Goal: Transaction & Acquisition: Purchase product/service

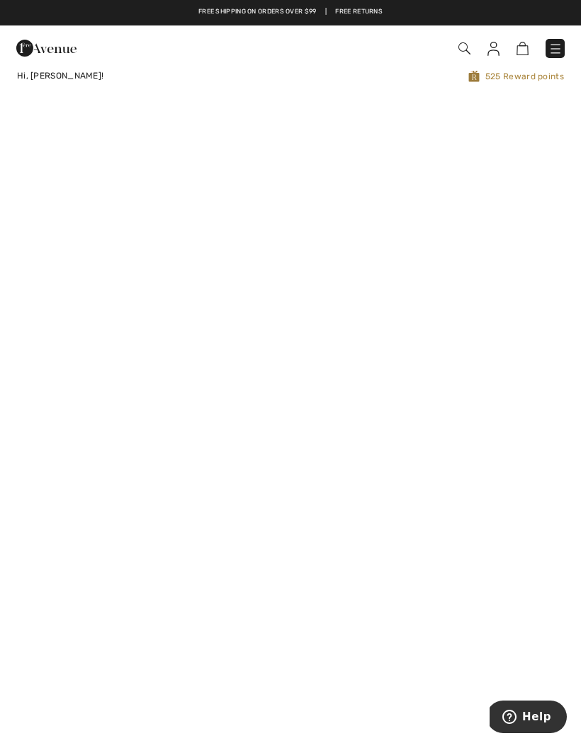
click at [559, 47] on img at bounding box center [555, 49] width 14 height 14
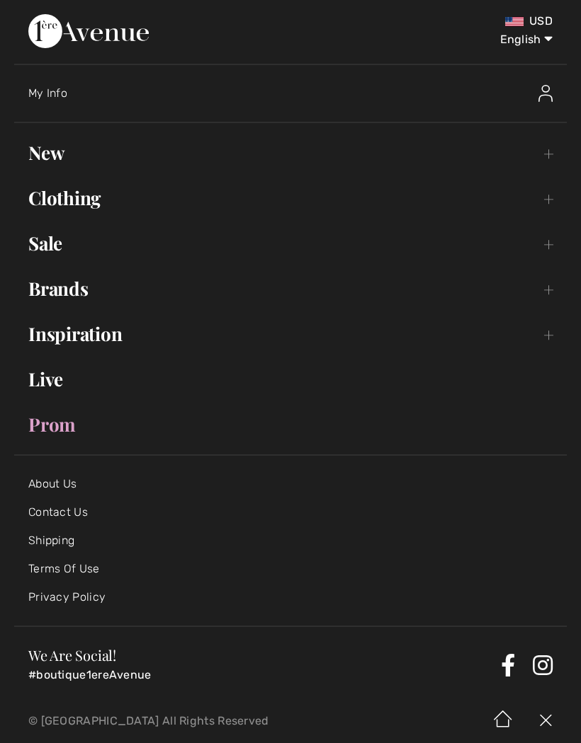
click at [43, 198] on link "Clothing Toggle submenu" at bounding box center [290, 198] width 552 height 31
click at [72, 205] on link "Clothing Toggle submenu" at bounding box center [290, 198] width 552 height 31
click at [556, 195] on link "Clothing Toggle submenu" at bounding box center [290, 198] width 552 height 31
click at [549, 206] on link "Clothing Toggle submenu" at bounding box center [290, 198] width 552 height 31
click at [549, 199] on link "Clothing Toggle submenu" at bounding box center [290, 198] width 552 height 31
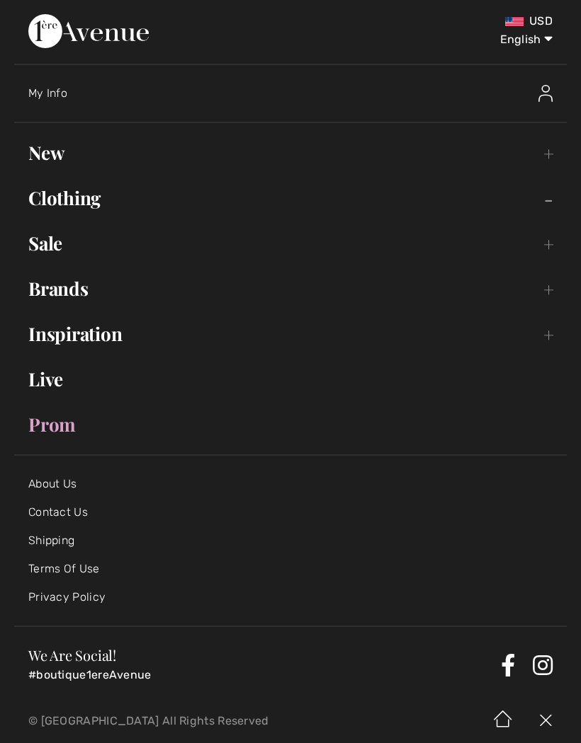
click at [61, 210] on link "Clothing Toggle submenu" at bounding box center [290, 198] width 552 height 31
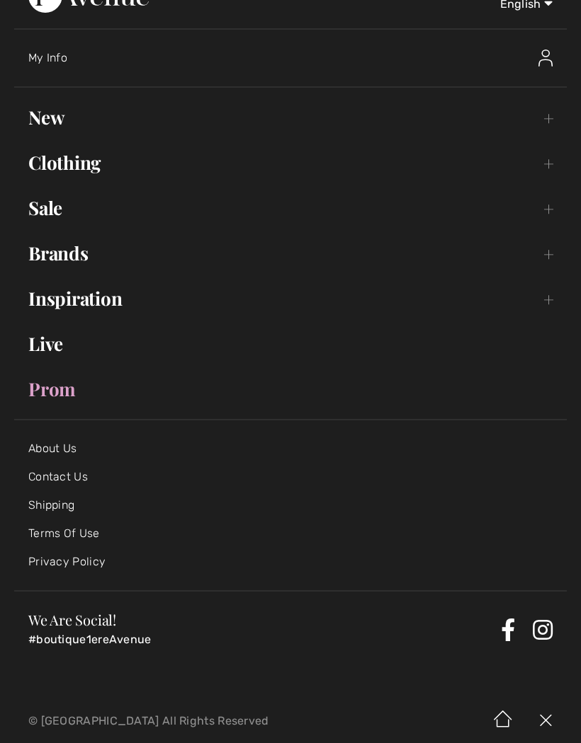
scroll to position [35, 0]
click at [62, 163] on link "Clothing Toggle submenu" at bounding box center [290, 163] width 552 height 31
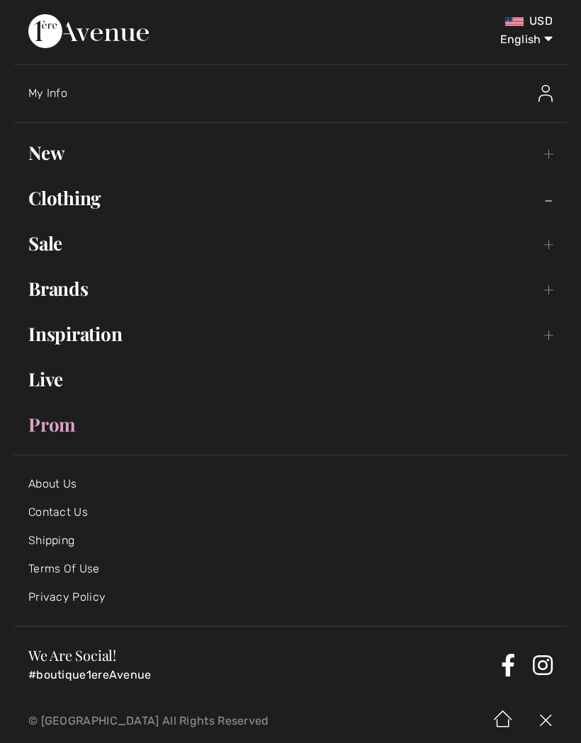
scroll to position [0, 0]
click at [147, 33] on img at bounding box center [88, 31] width 120 height 34
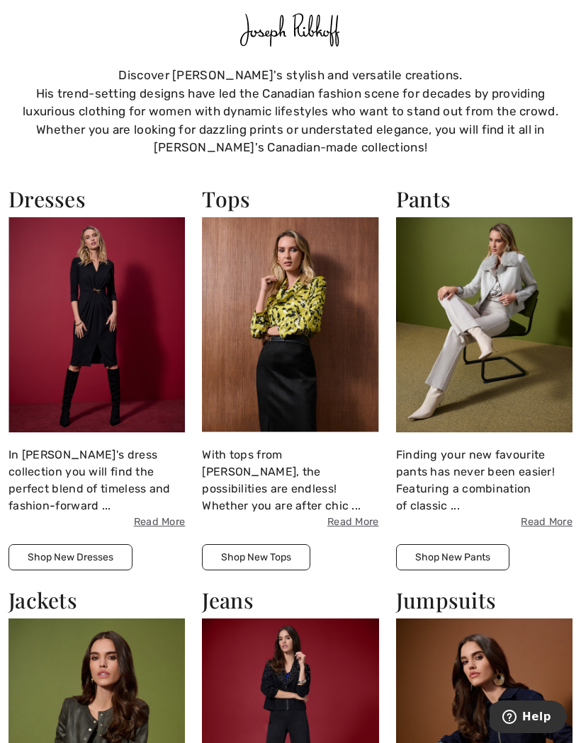
scroll to position [1327, 0]
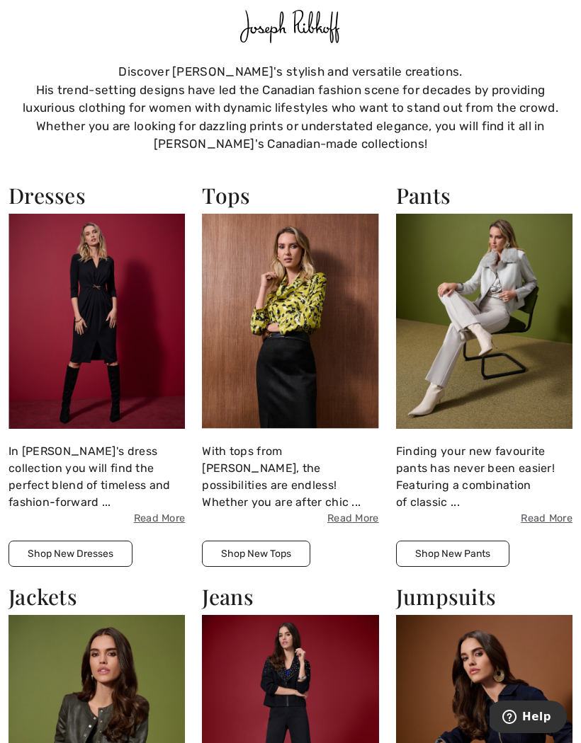
click at [457, 324] on img at bounding box center [484, 321] width 176 height 215
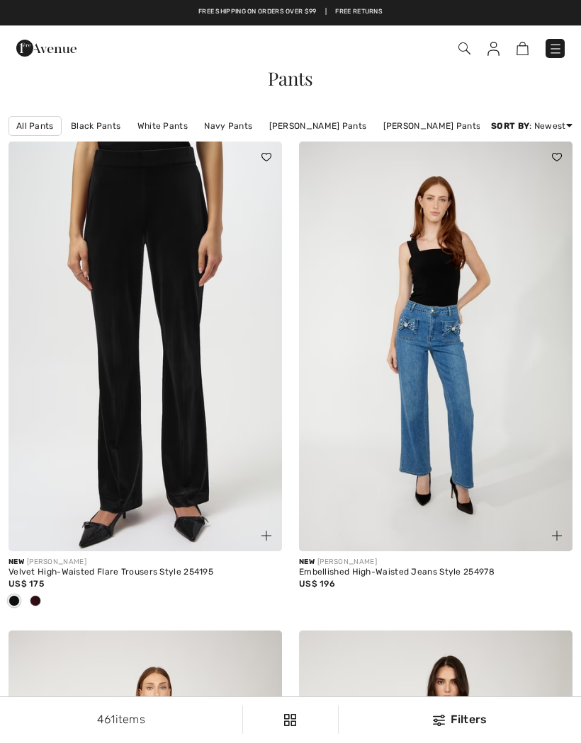
checkbox input "true"
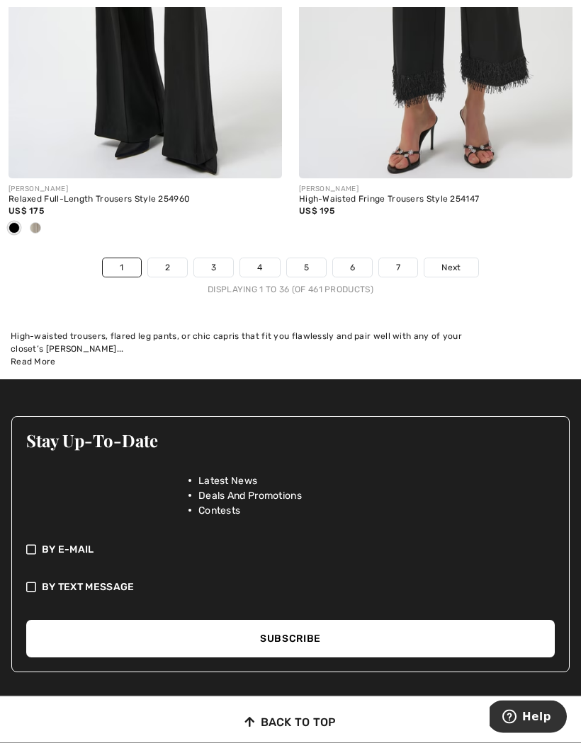
scroll to position [8946, 0]
click at [157, 261] on link "2" at bounding box center [167, 267] width 39 height 18
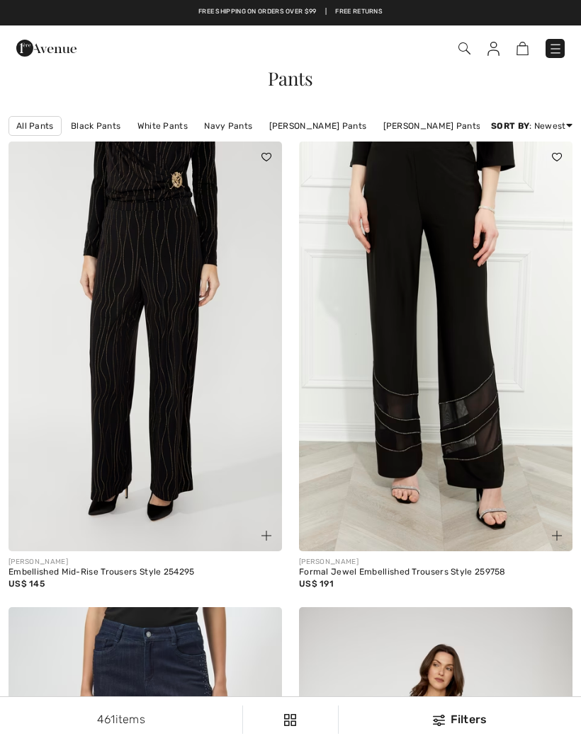
checkbox input "true"
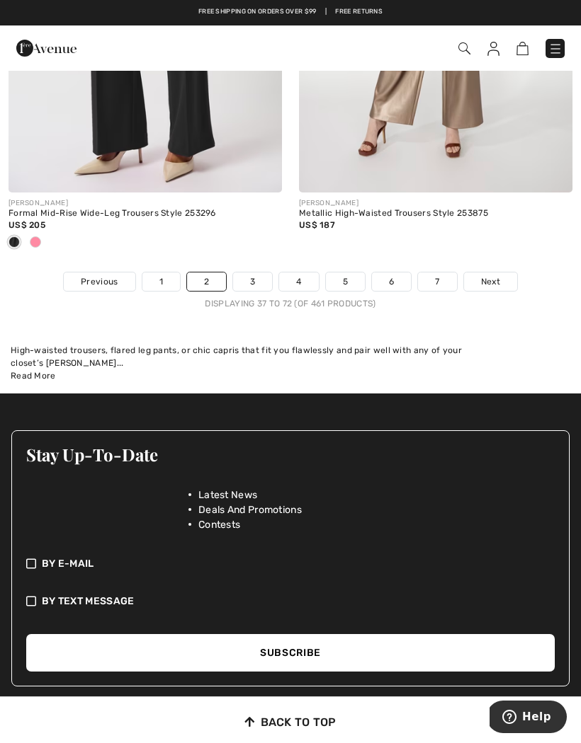
scroll to position [8959, 0]
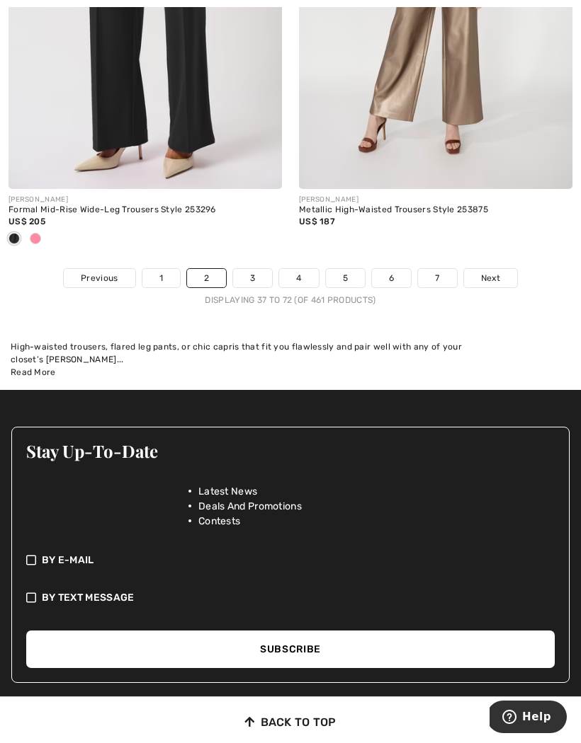
click at [246, 269] on link "3" at bounding box center [252, 278] width 39 height 18
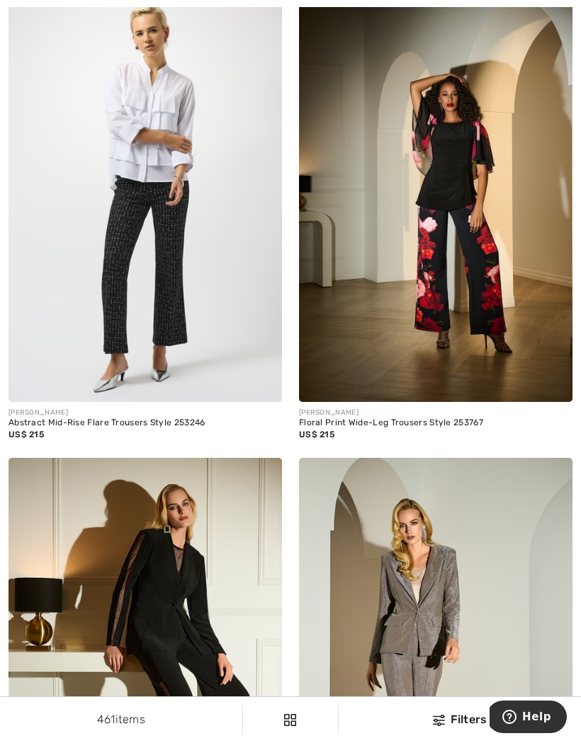
scroll to position [7280, 0]
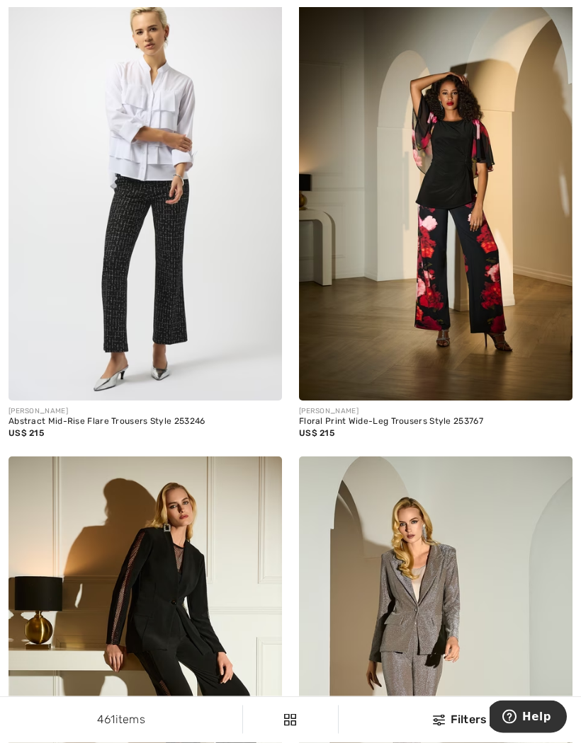
click at [267, 381] on img at bounding box center [266, 386] width 10 height 10
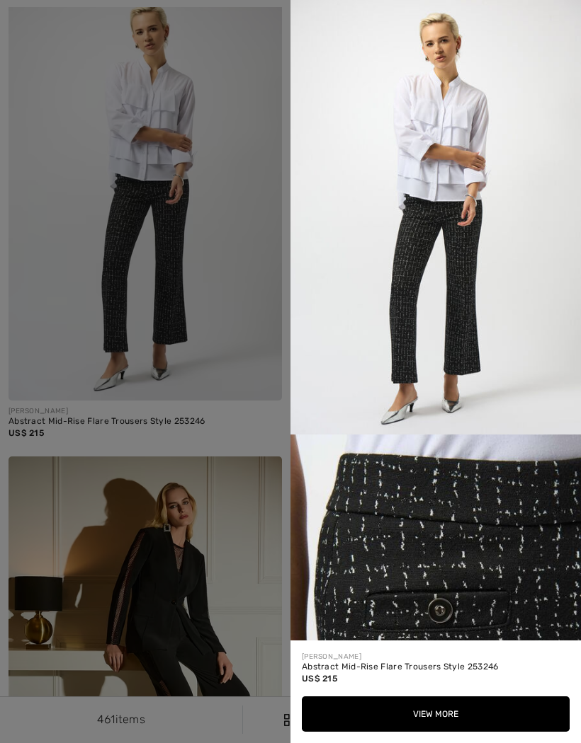
scroll to position [0, 0]
click at [65, 127] on div at bounding box center [290, 371] width 581 height 743
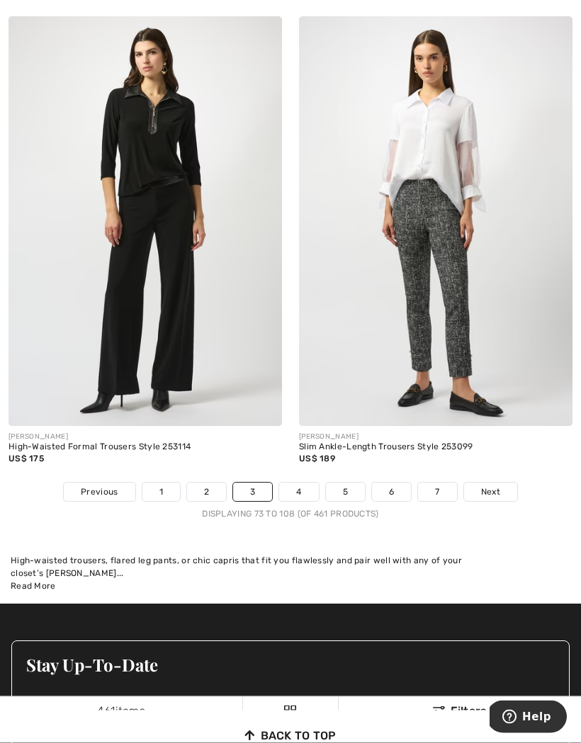
scroll to position [8762, 0]
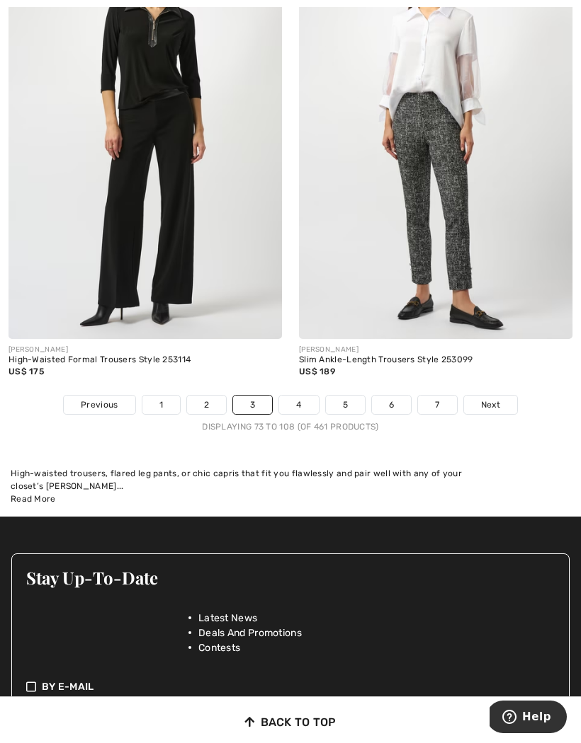
click at [487, 399] on span "Next" at bounding box center [490, 405] width 19 height 13
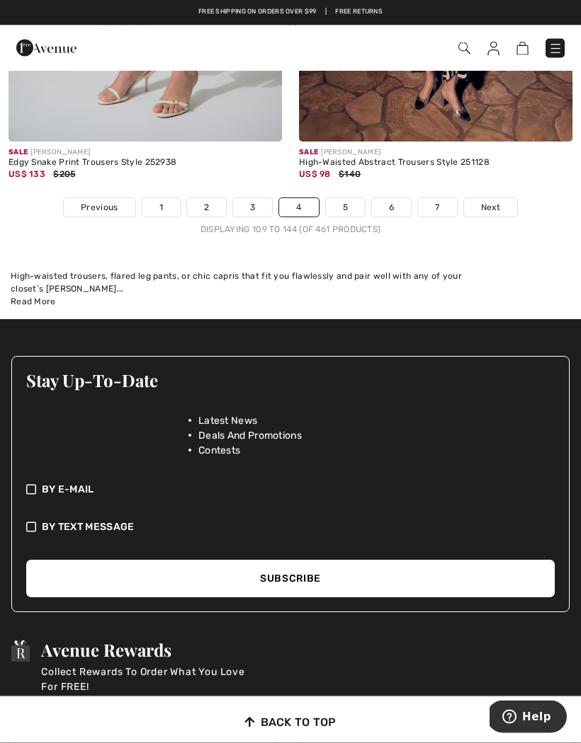
scroll to position [8862, 0]
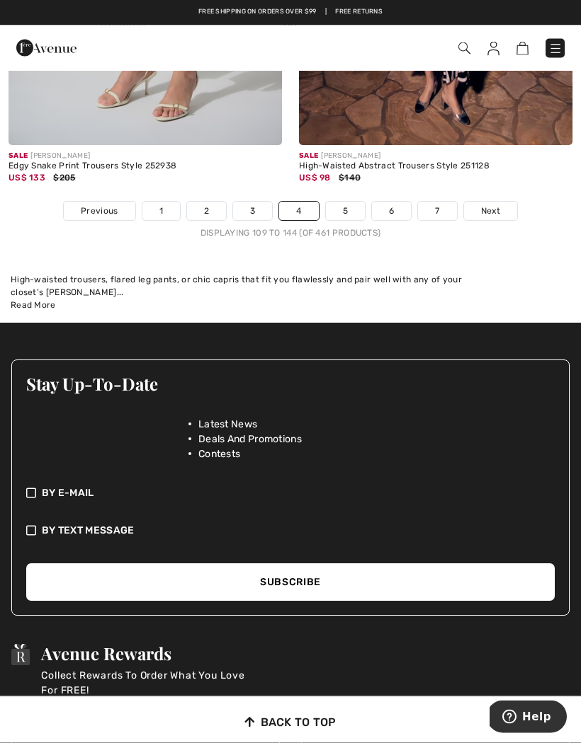
click at [503, 202] on link "Next" at bounding box center [490, 211] width 53 height 18
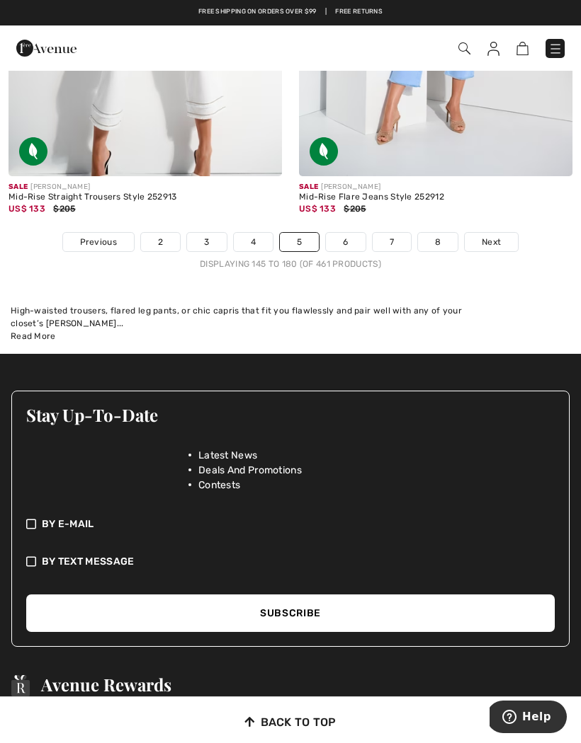
scroll to position [9018, 0]
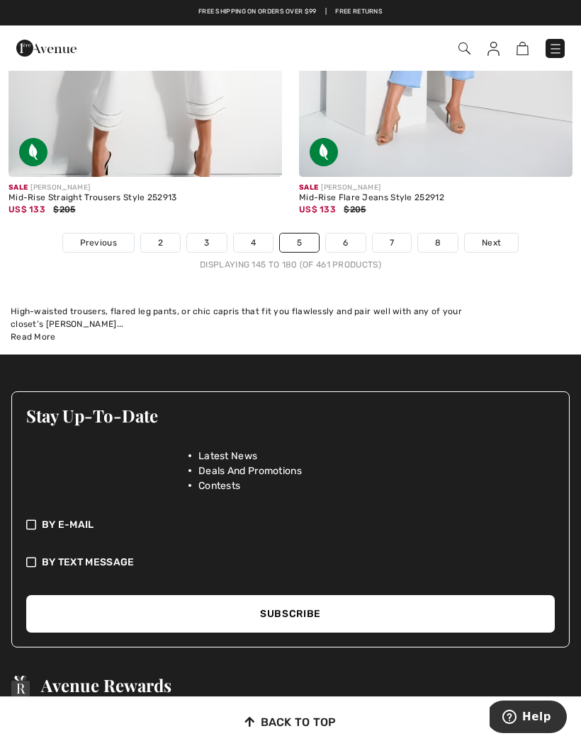
click at [497, 236] on span "Next" at bounding box center [490, 242] width 19 height 13
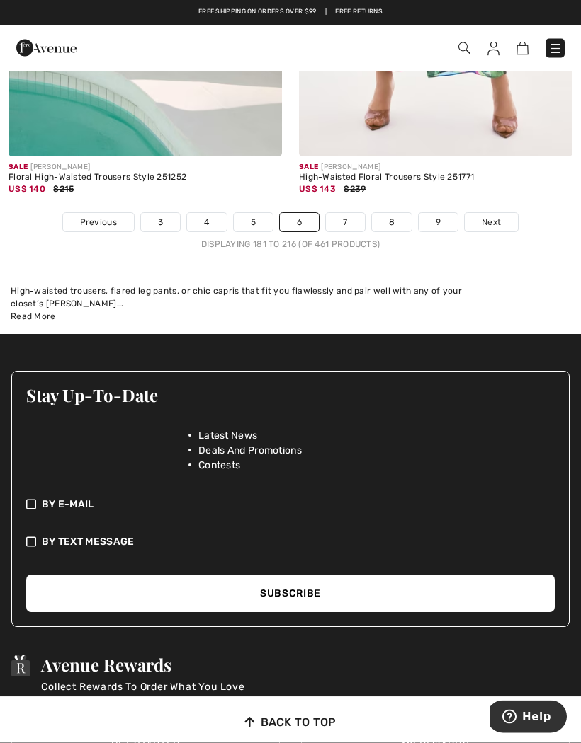
scroll to position [8956, 0]
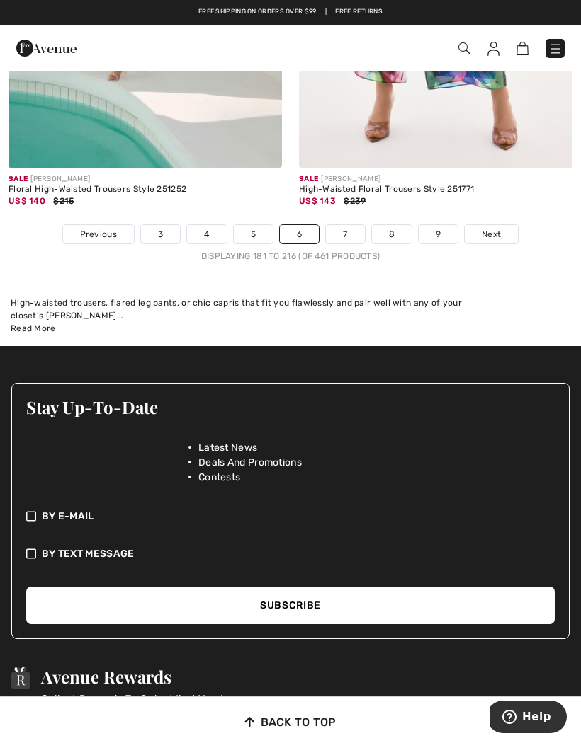
click at [496, 228] on span "Next" at bounding box center [490, 234] width 19 height 13
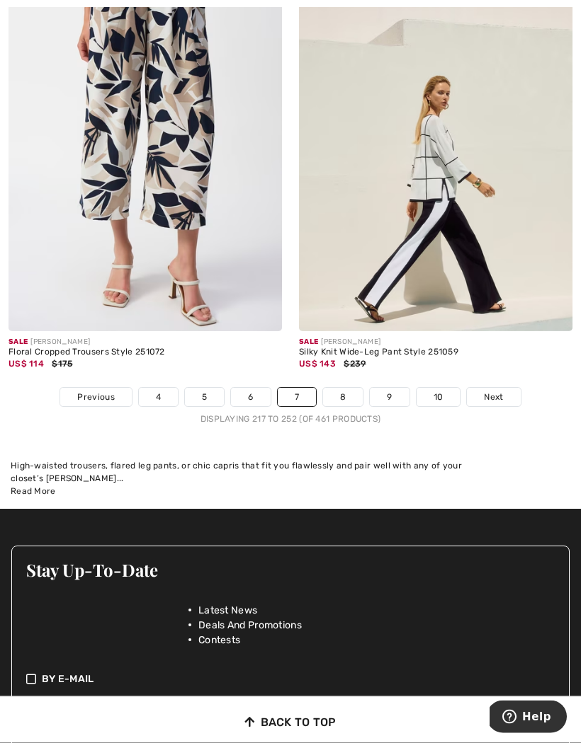
scroll to position [8817, 0]
click at [503, 393] on span "Next" at bounding box center [493, 397] width 19 height 13
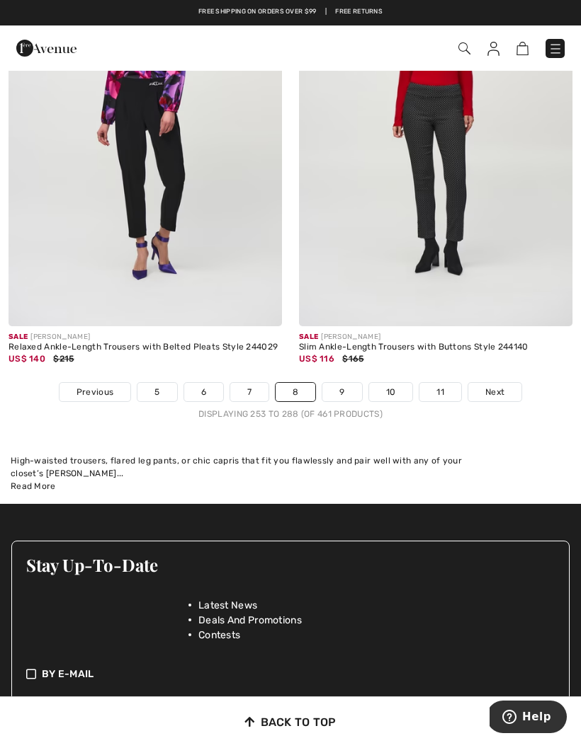
scroll to position [8681, 0]
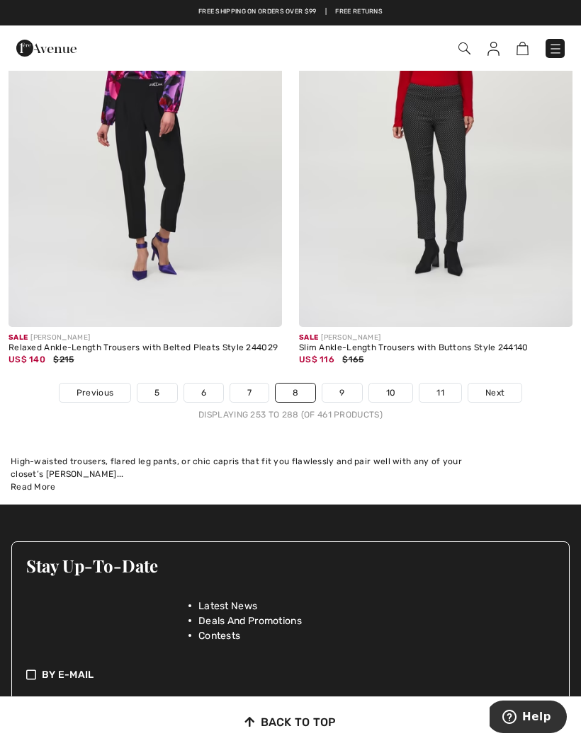
click at [499, 387] on span "Next" at bounding box center [494, 393] width 19 height 13
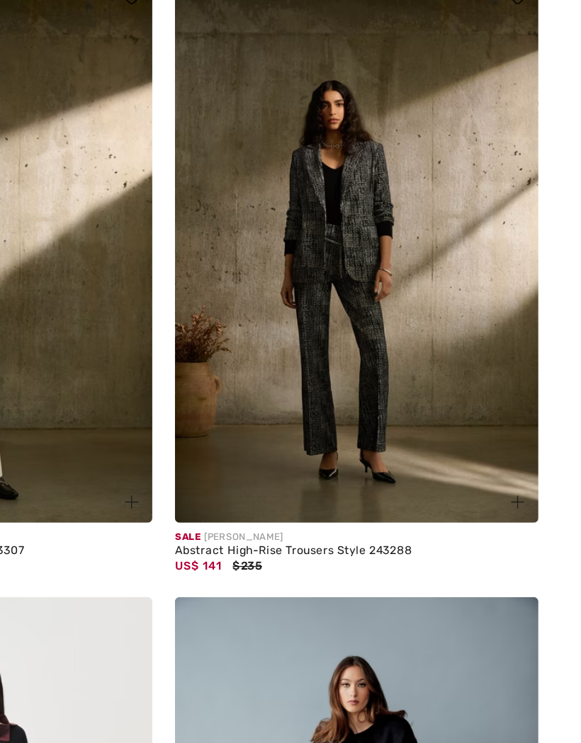
scroll to position [2990, 0]
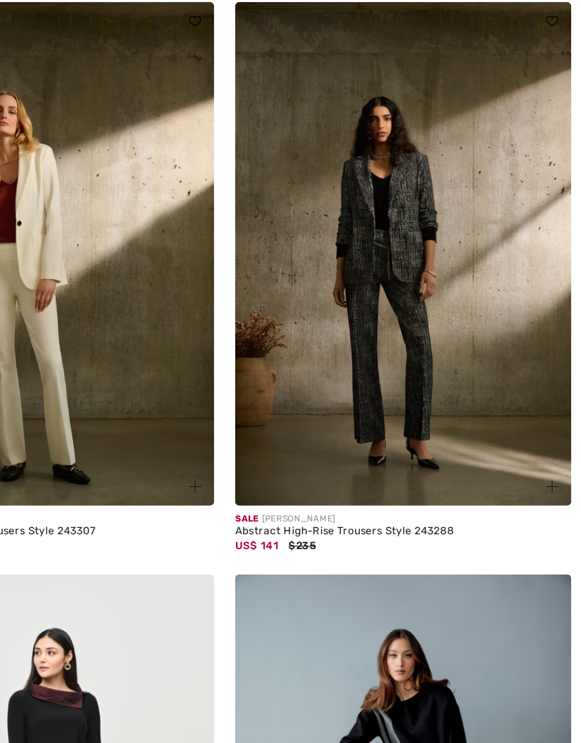
click at [299, 266] on img at bounding box center [435, 295] width 273 height 410
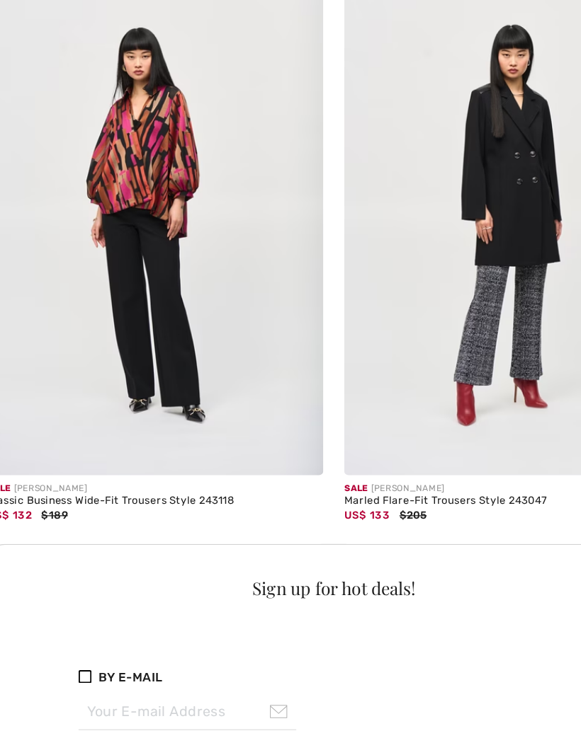
scroll to position [5448, 0]
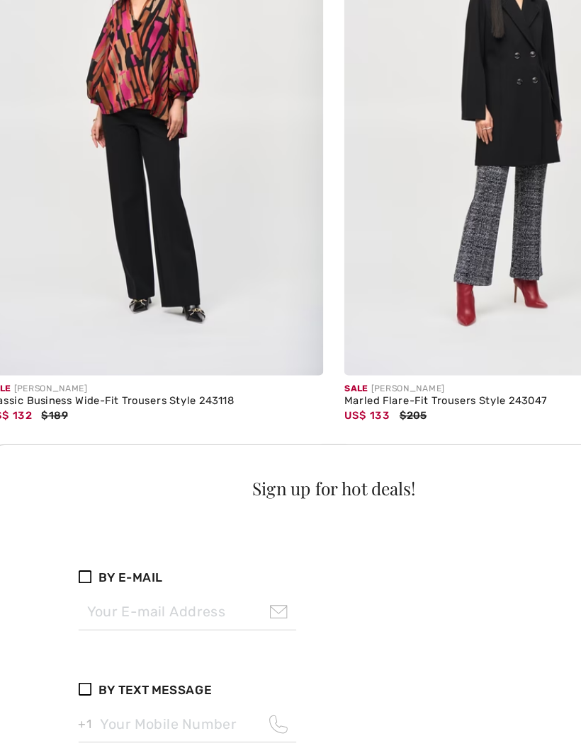
click at [308, 410] on div "Marled Flare-Fit Trousers Style 243047" at bounding box center [435, 415] width 273 height 10
click at [368, 173] on img at bounding box center [435, 189] width 273 height 410
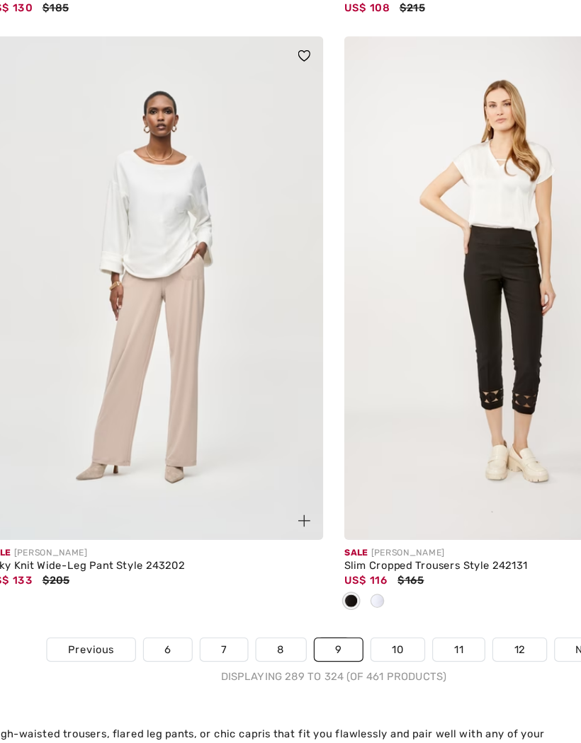
scroll to position [8592, 0]
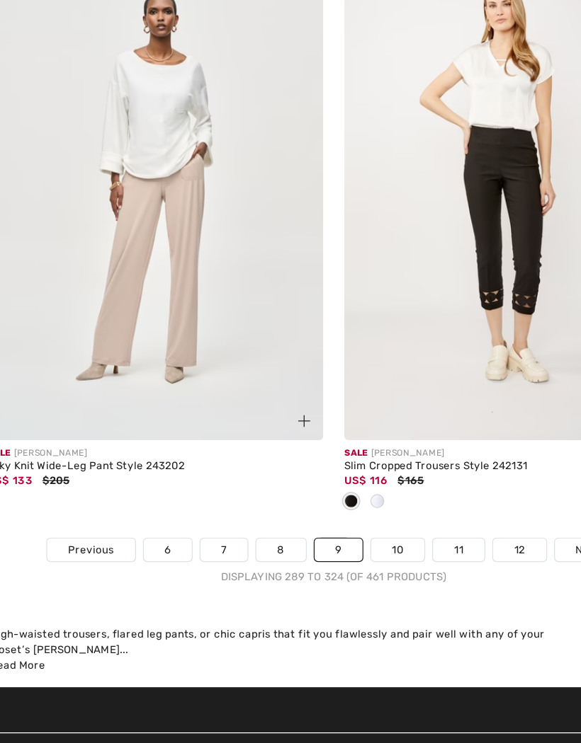
click at [321, 520] on link "10" at bounding box center [343, 529] width 44 height 18
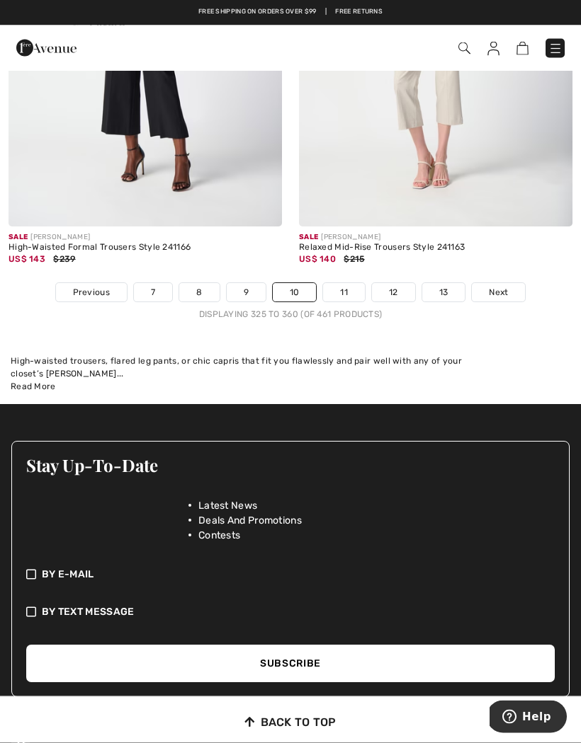
scroll to position [8992, 0]
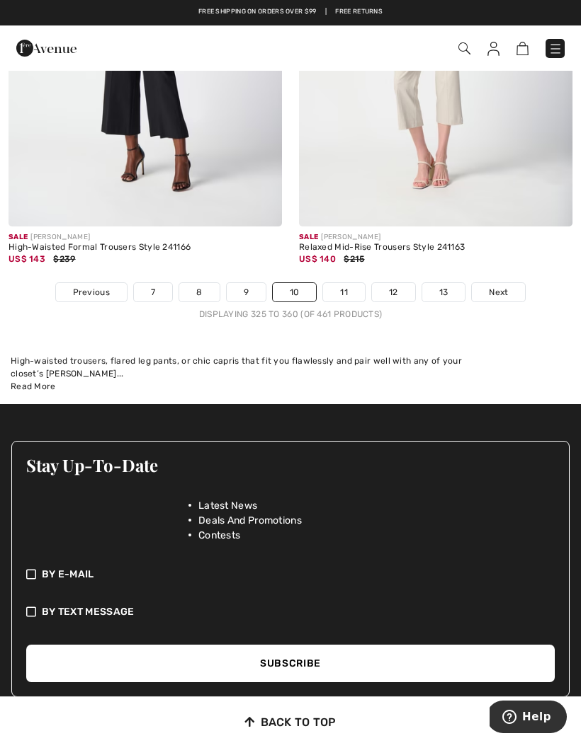
click at [351, 284] on link "11" at bounding box center [344, 292] width 42 height 18
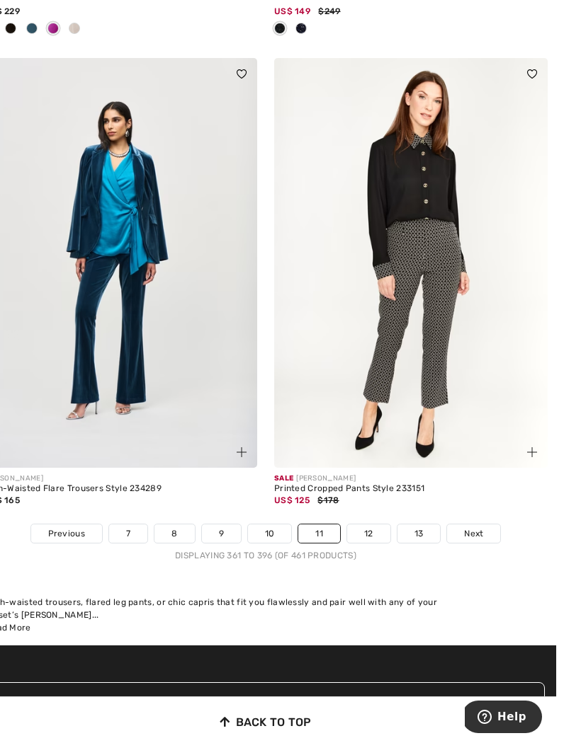
scroll to position [8608, 0]
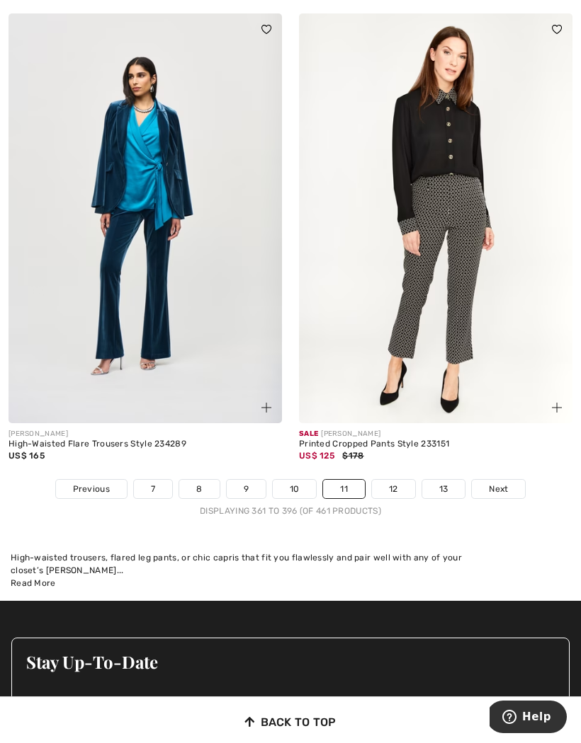
click at [383, 480] on link "12" at bounding box center [393, 489] width 43 height 18
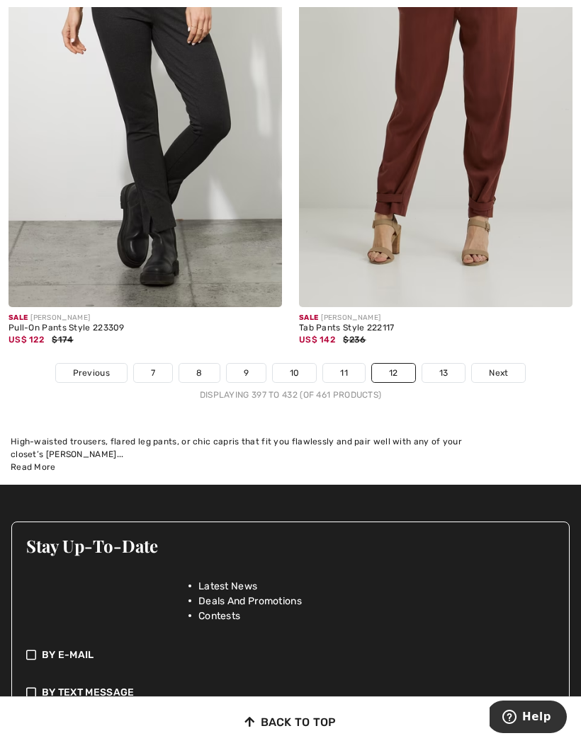
scroll to position [8748, 0]
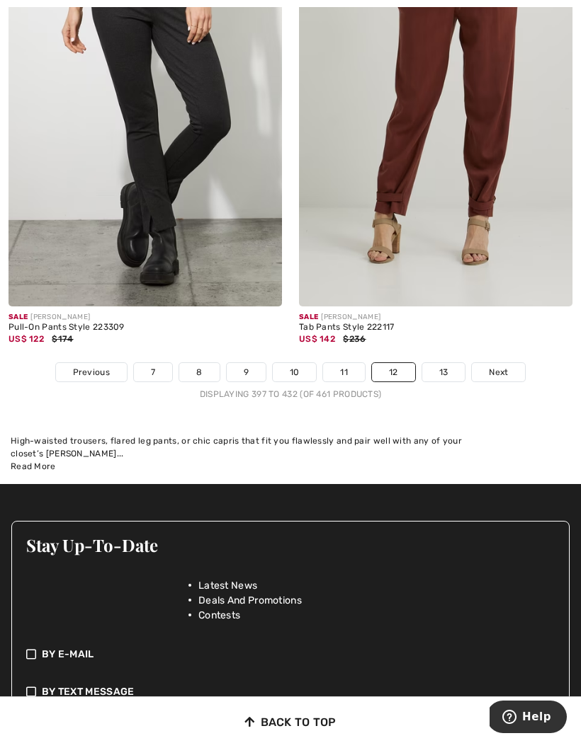
click at [451, 363] on link "13" at bounding box center [443, 372] width 43 height 18
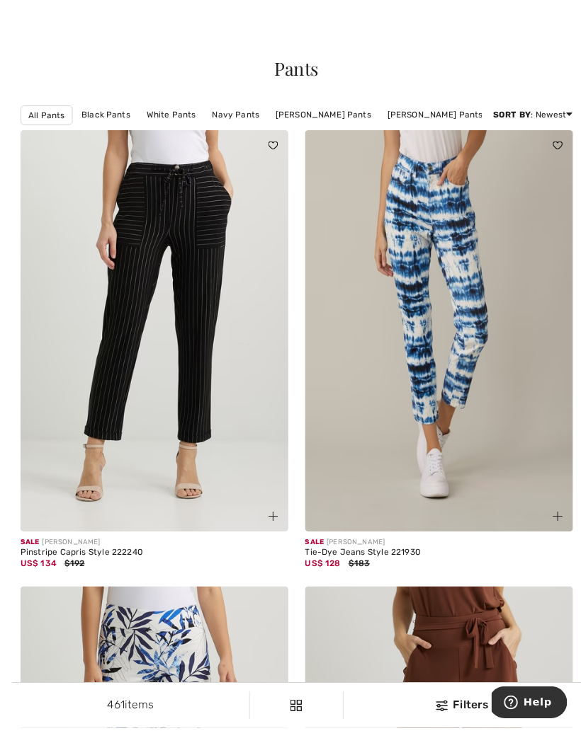
scroll to position [38, 0]
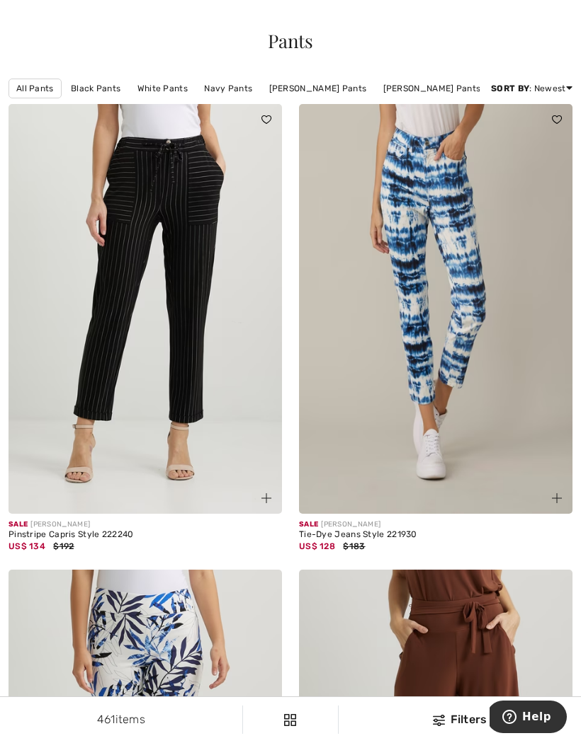
click at [131, 239] on img at bounding box center [144, 309] width 273 height 410
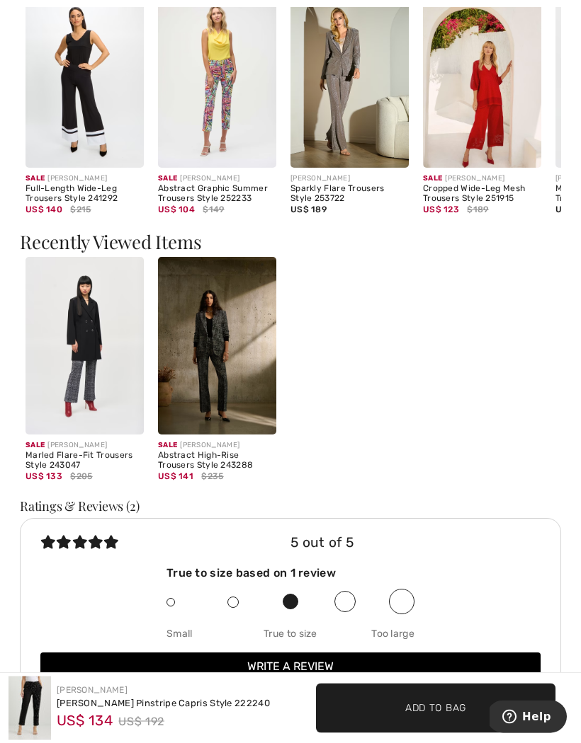
scroll to position [851, 0]
